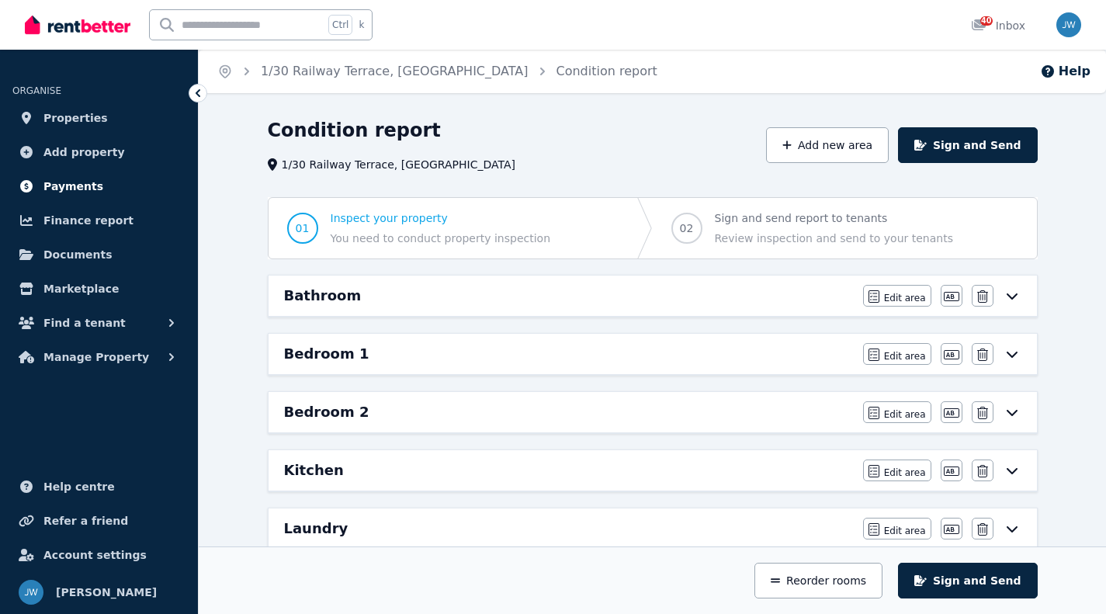
click at [83, 180] on span "Payments" at bounding box center [73, 186] width 60 height 19
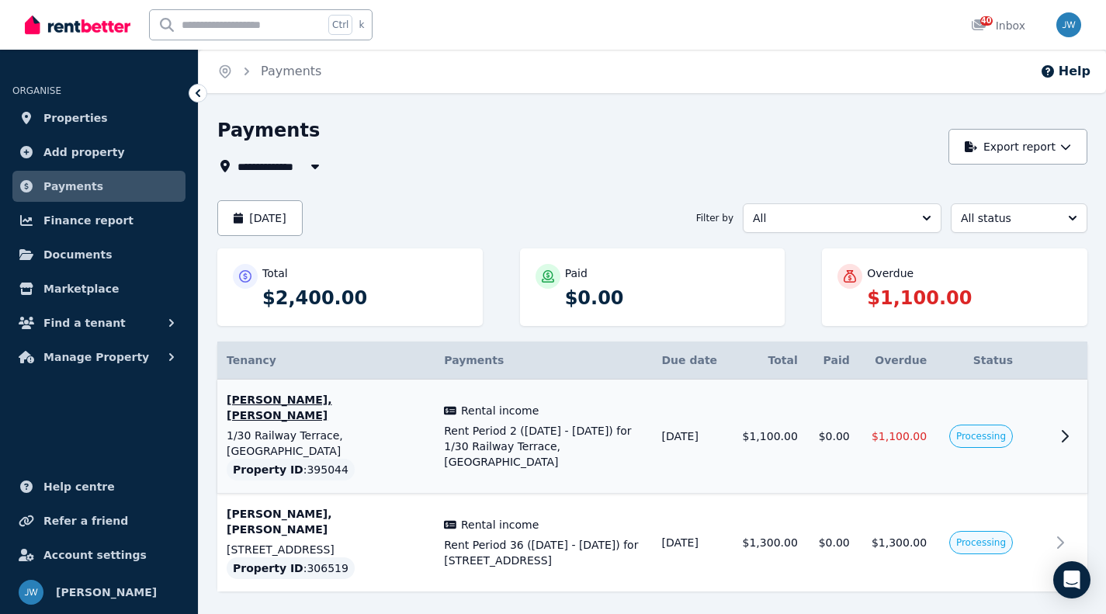
click at [1064, 427] on icon at bounding box center [1064, 436] width 19 height 19
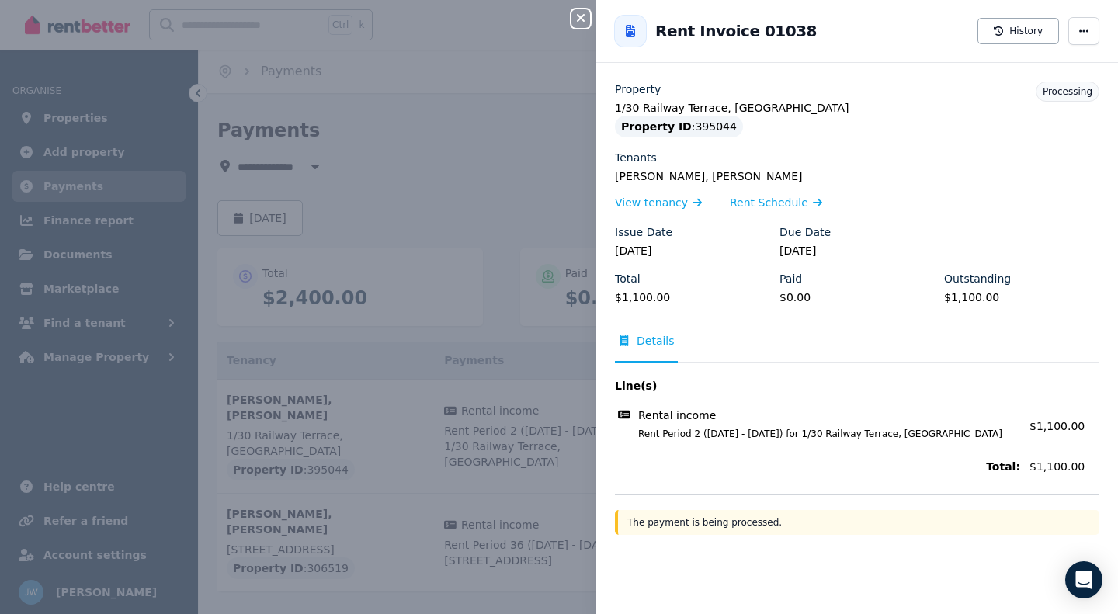
click at [582, 202] on div "Close panel Back to Rent Invoice 01038 History Property [STREET_ADDRESS] Proper…" at bounding box center [559, 307] width 1118 height 614
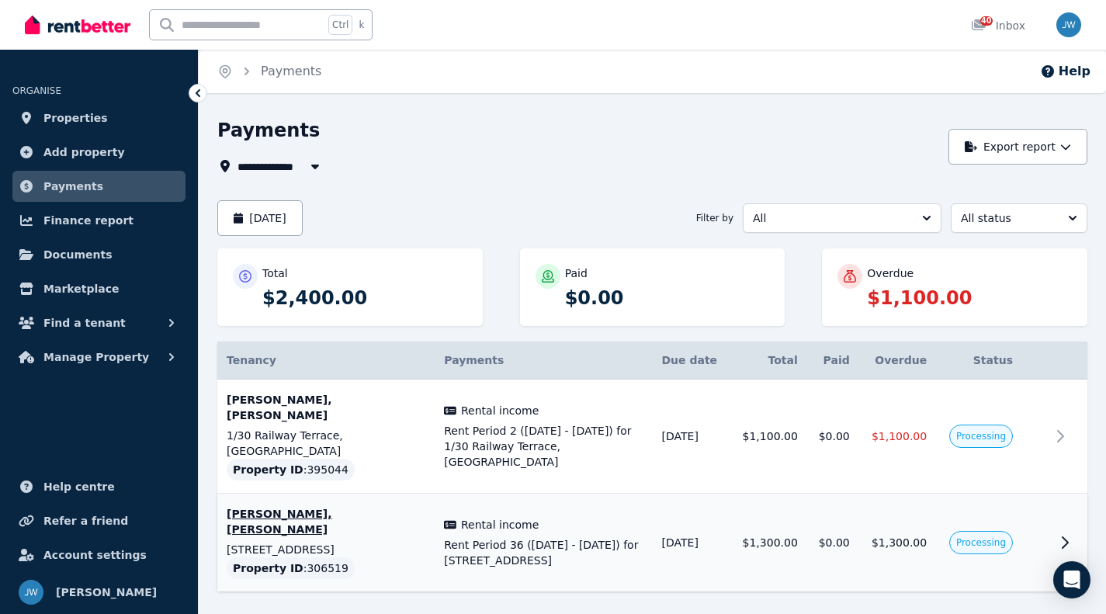
click at [1066, 533] on icon at bounding box center [1064, 542] width 19 height 19
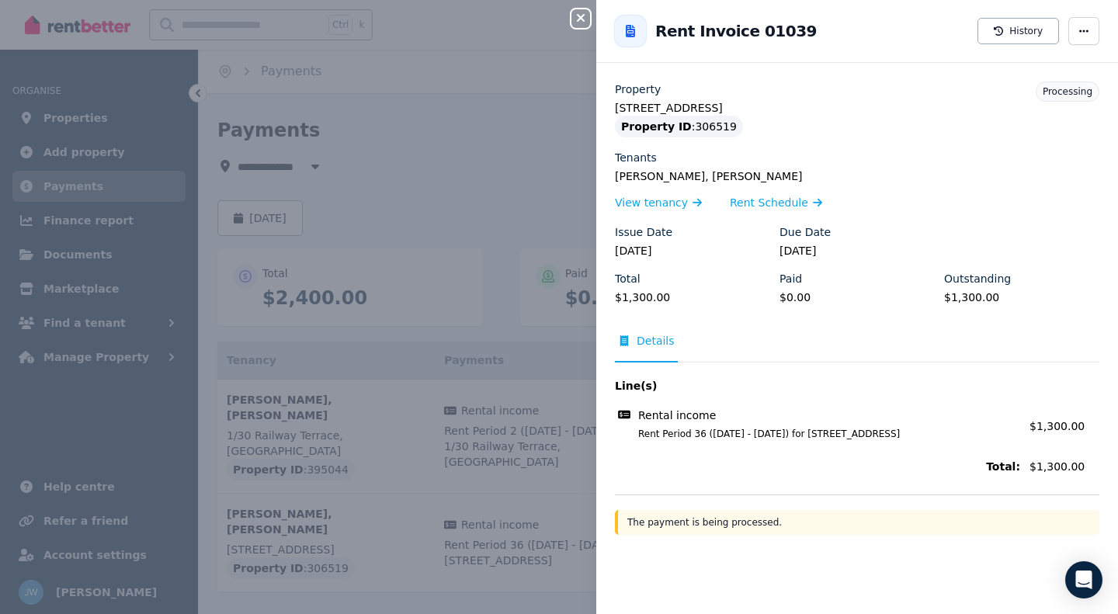
click at [473, 128] on div "Close panel Back to Rent Invoice 01039 History Property [STREET_ADDRESS] Proper…" at bounding box center [559, 307] width 1118 height 614
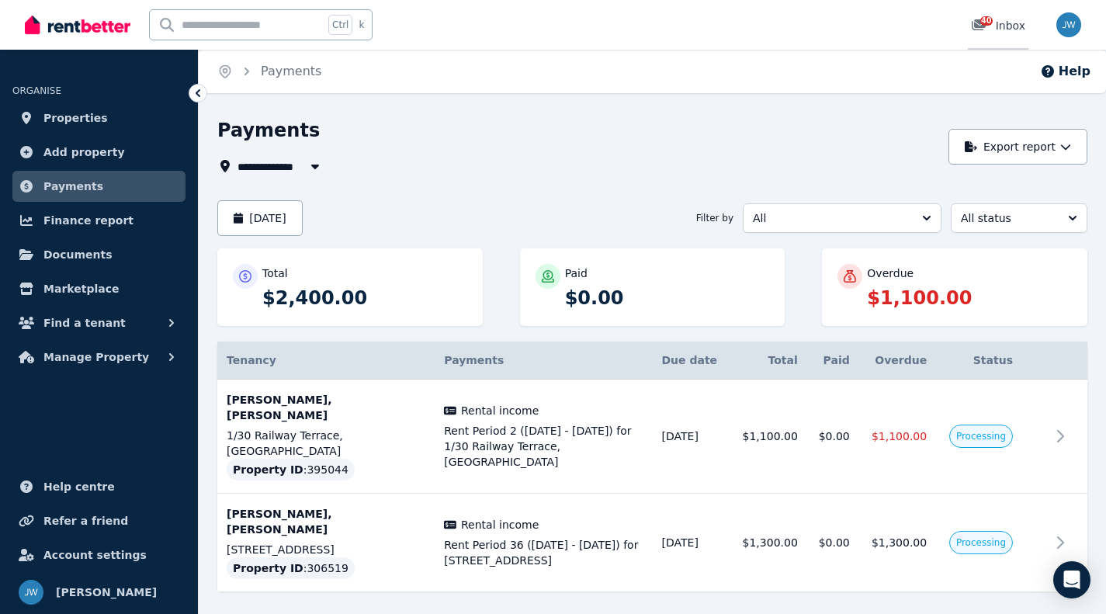
click at [983, 26] on icon at bounding box center [979, 24] width 14 height 11
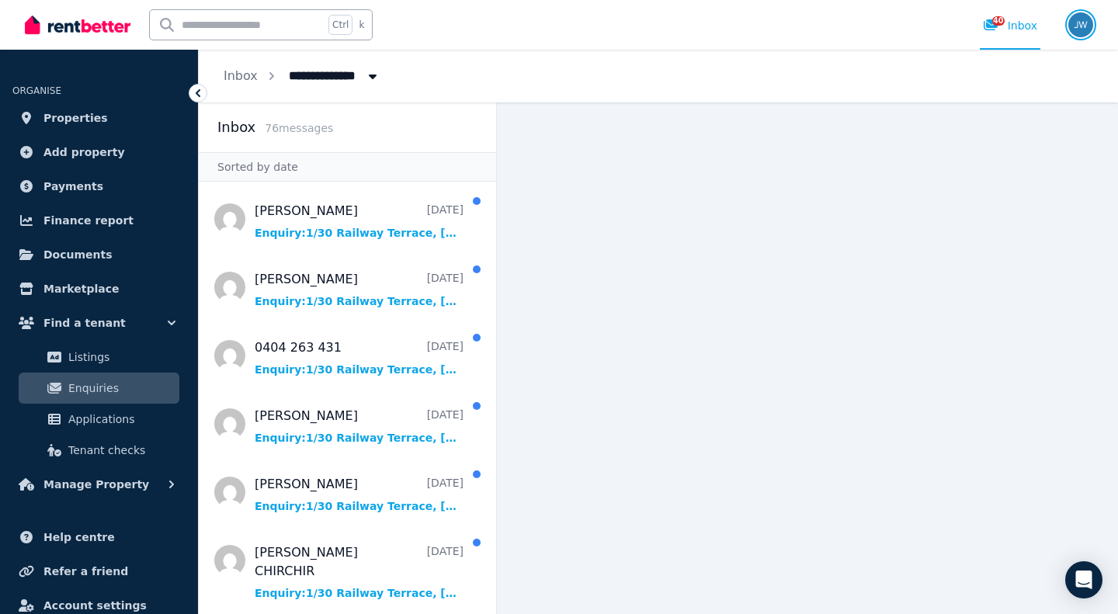
click at [1077, 26] on img "button" at bounding box center [1080, 24] width 25 height 25
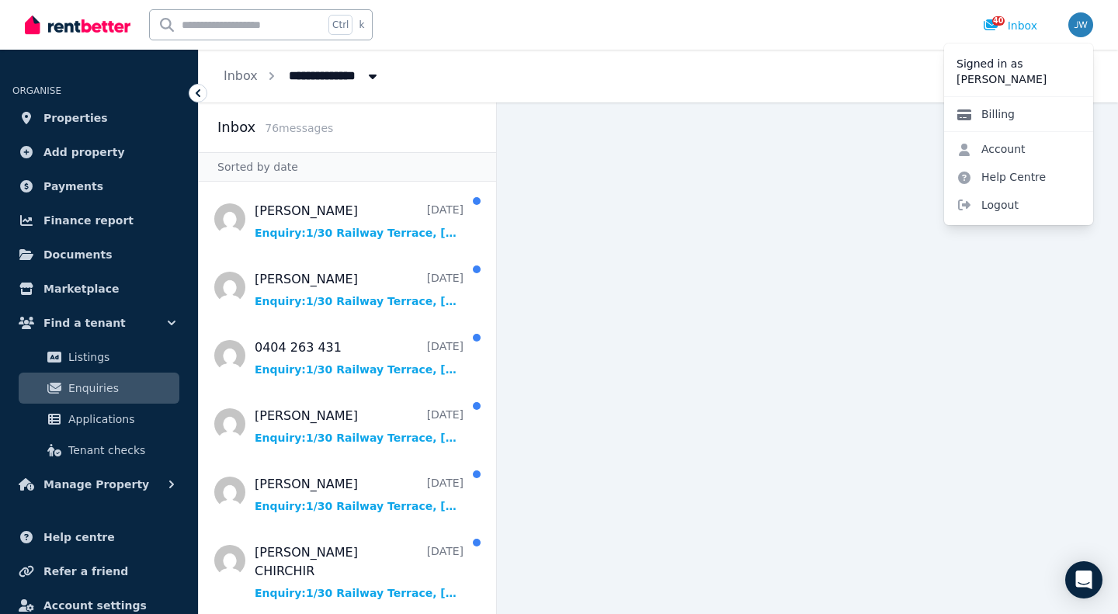
click at [992, 116] on link "Billing" at bounding box center [985, 114] width 83 height 28
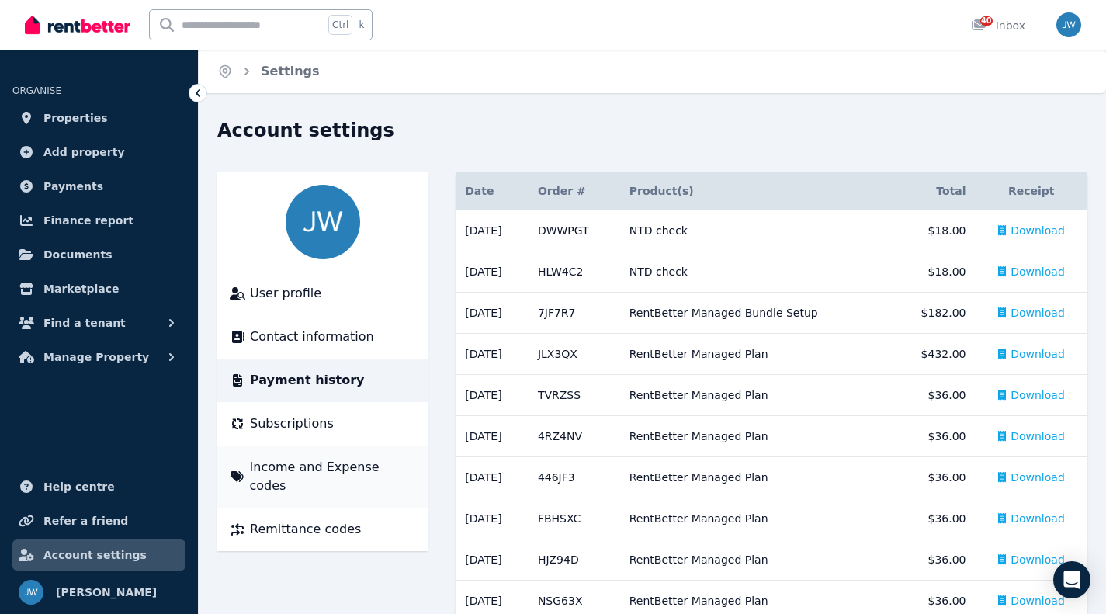
click at [386, 465] on span "Income and Expense codes" at bounding box center [333, 476] width 166 height 37
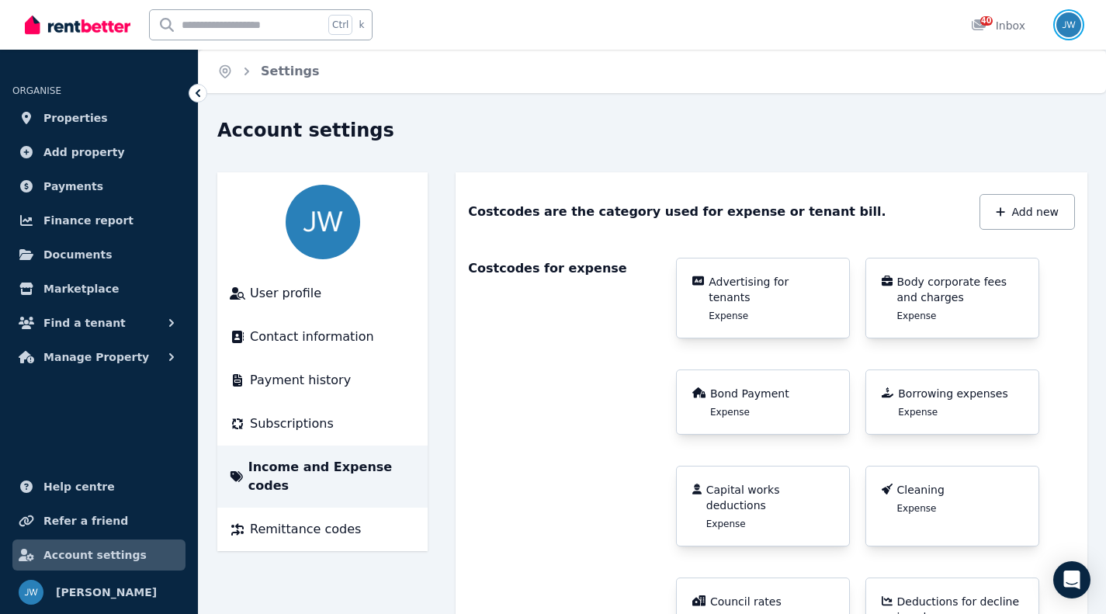
click at [1060, 29] on img "button" at bounding box center [1068, 24] width 25 height 25
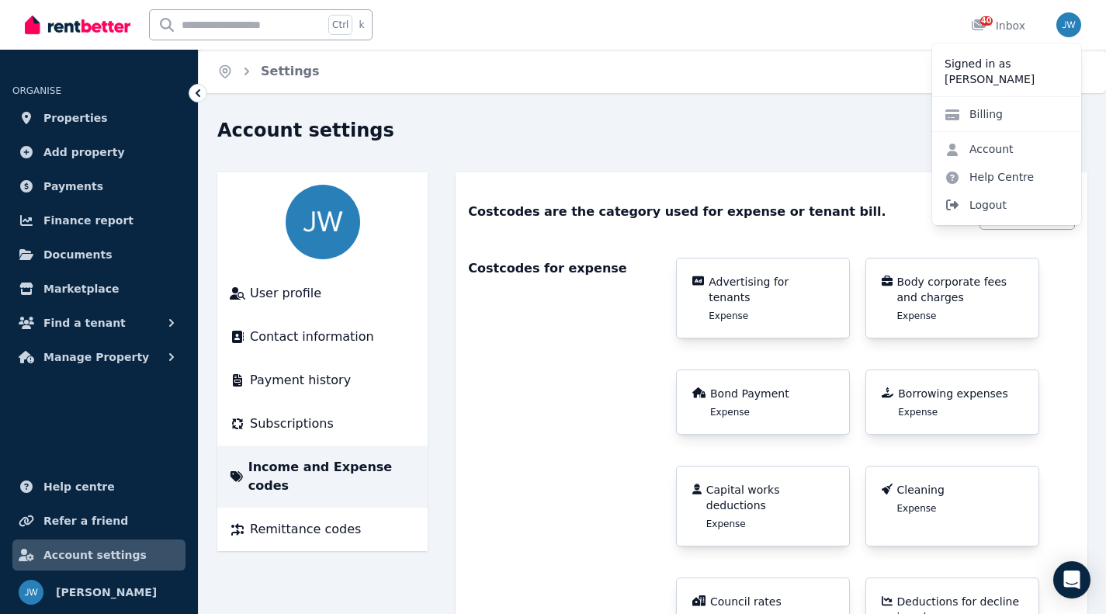
click at [993, 210] on span "Logout" at bounding box center [1006, 205] width 149 height 28
